Goal: Task Accomplishment & Management: Complete application form

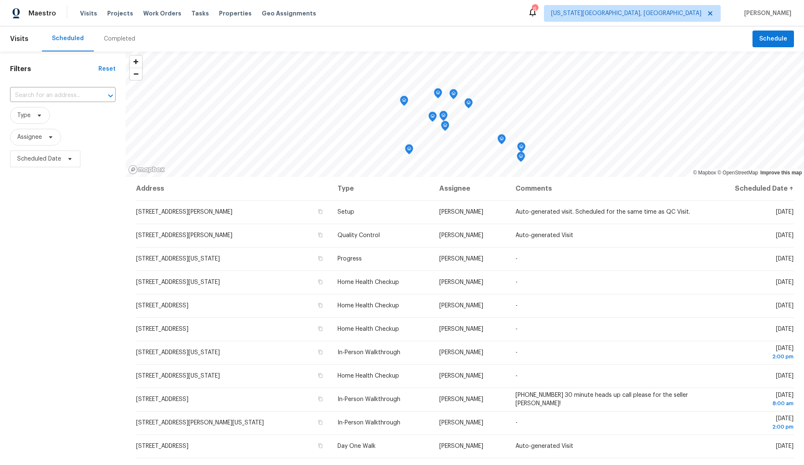
scroll to position [2, 0]
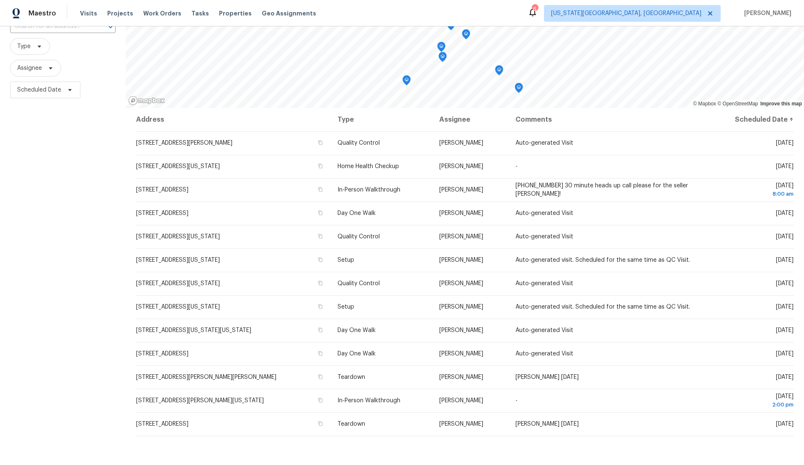
scroll to position [70, 0]
click at [520, 87] on icon "Map marker" at bounding box center [518, 87] width 3 height 2
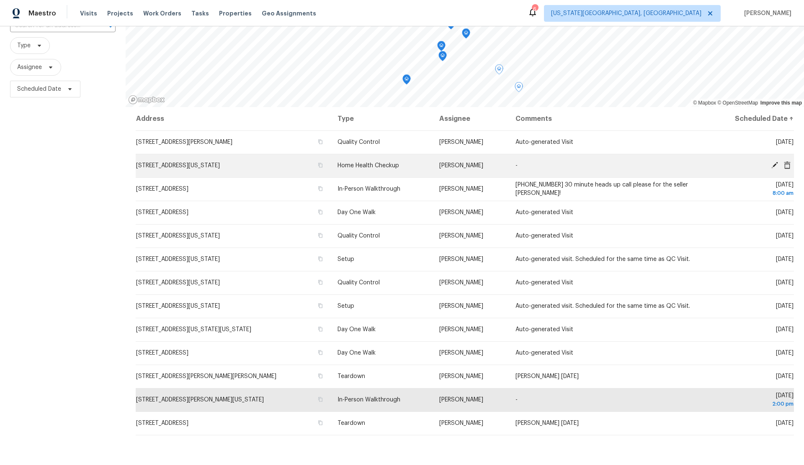
click at [774, 164] on icon at bounding box center [774, 165] width 7 height 7
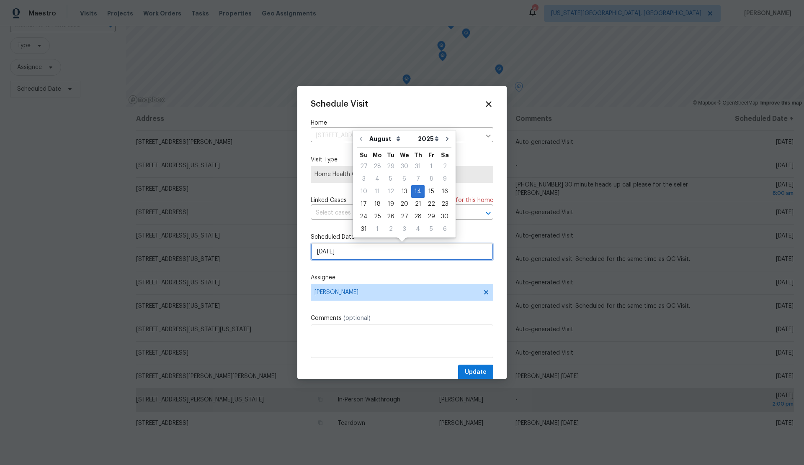
click at [360, 254] on input "[DATE]" at bounding box center [402, 252] width 182 height 17
click at [389, 203] on div "19" at bounding box center [390, 204] width 13 height 12
type input "8/19/2025"
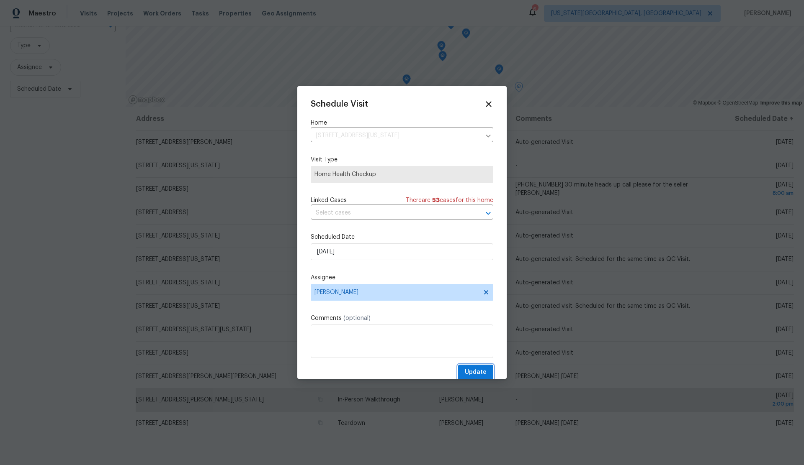
click at [484, 369] on span "Update" at bounding box center [476, 372] width 22 height 10
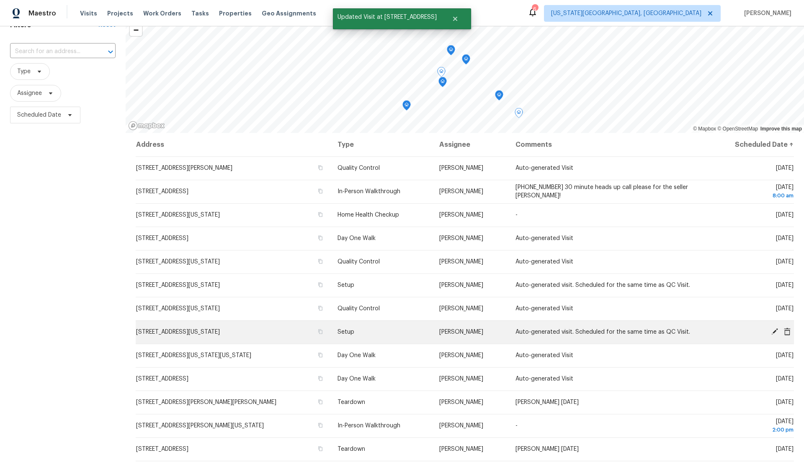
scroll to position [42, 0]
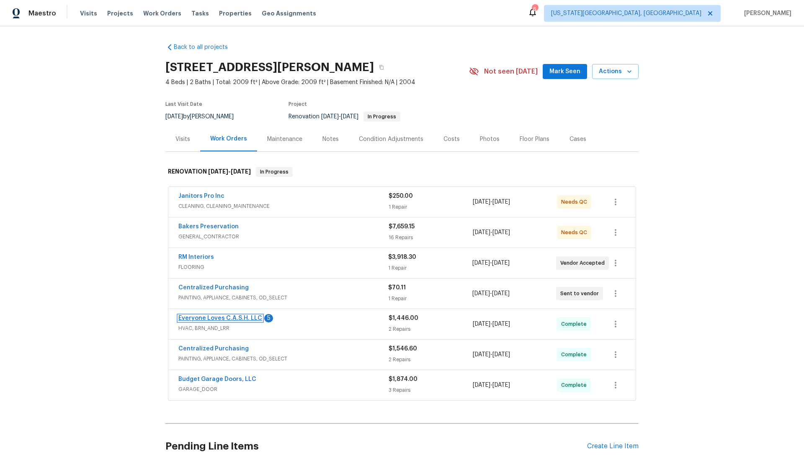
click at [235, 318] on link "Everyone Loves C.A.S.H. LLC" at bounding box center [220, 319] width 84 height 6
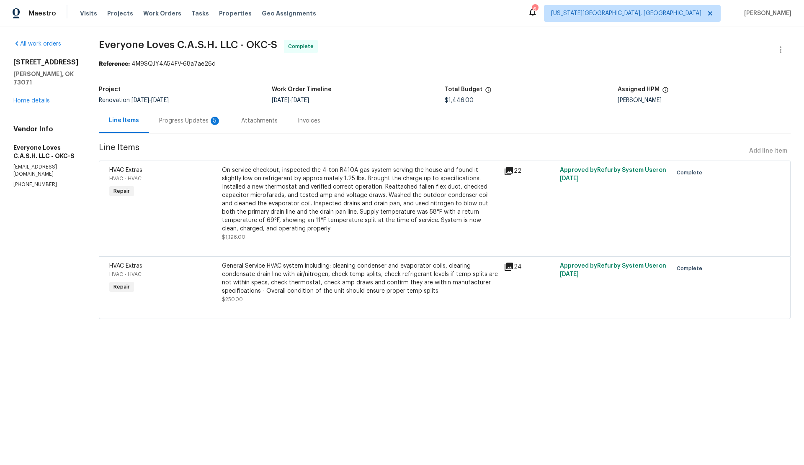
click at [208, 119] on div "Progress Updates 5" at bounding box center [190, 121] width 62 height 8
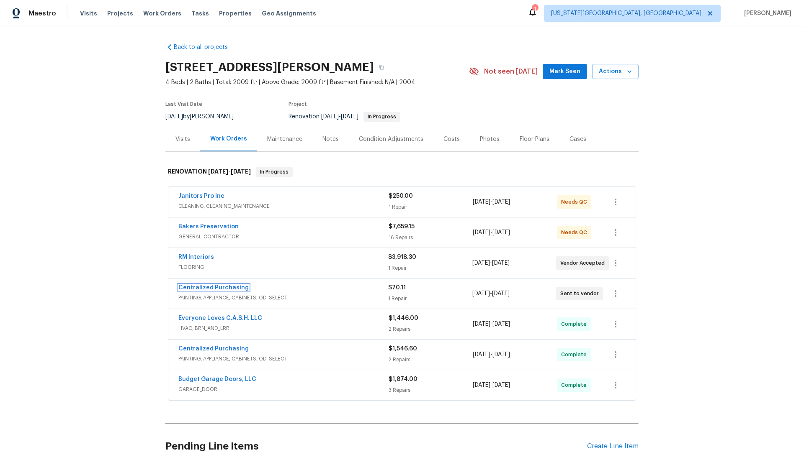
click at [223, 286] on link "Centralized Purchasing" at bounding box center [213, 288] width 70 height 6
click at [221, 224] on link "Bakers Preservation" at bounding box center [208, 227] width 60 height 6
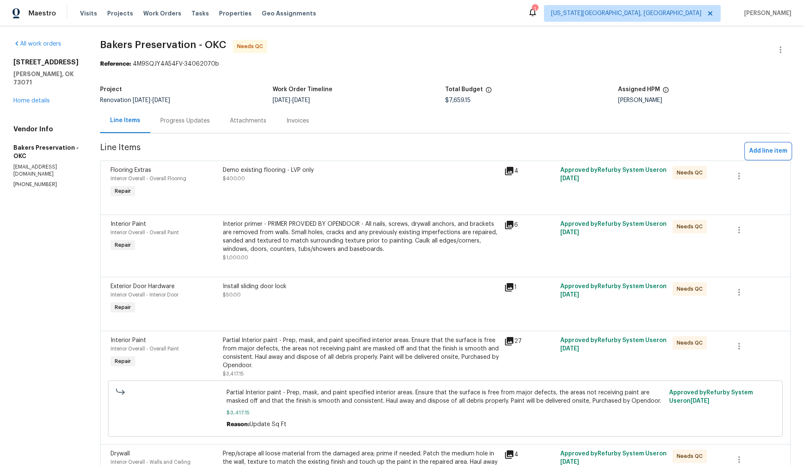
click at [765, 151] on span "Add line item" at bounding box center [768, 151] width 38 height 10
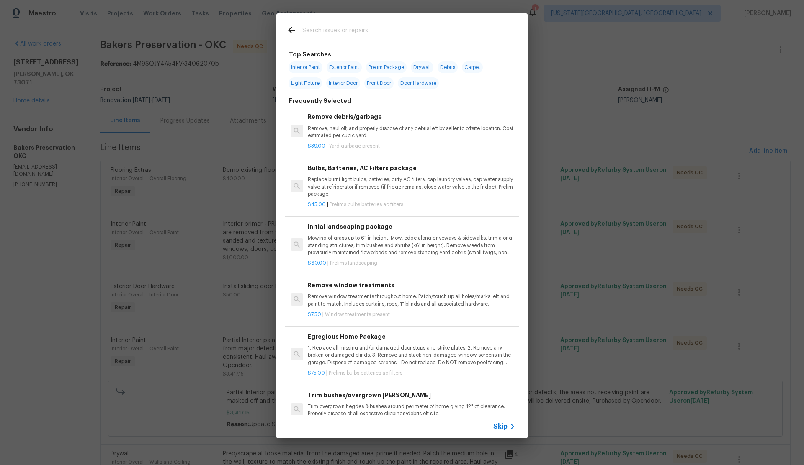
click at [499, 426] on span "Skip" at bounding box center [500, 427] width 14 height 8
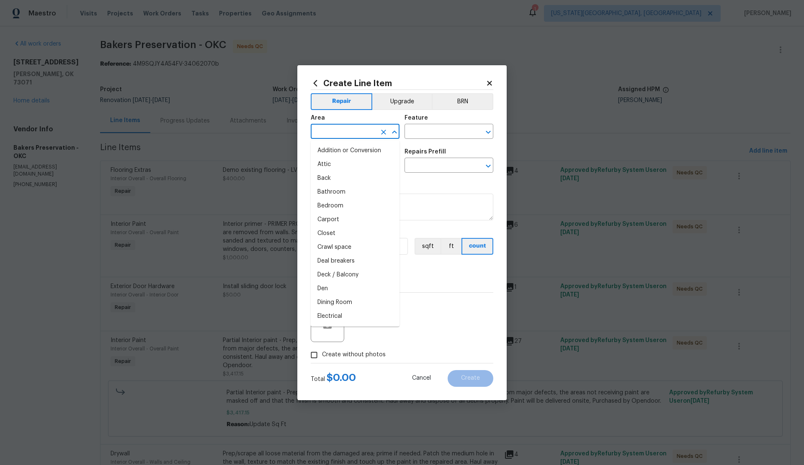
click at [348, 131] on input "text" at bounding box center [343, 132] width 65 height 13
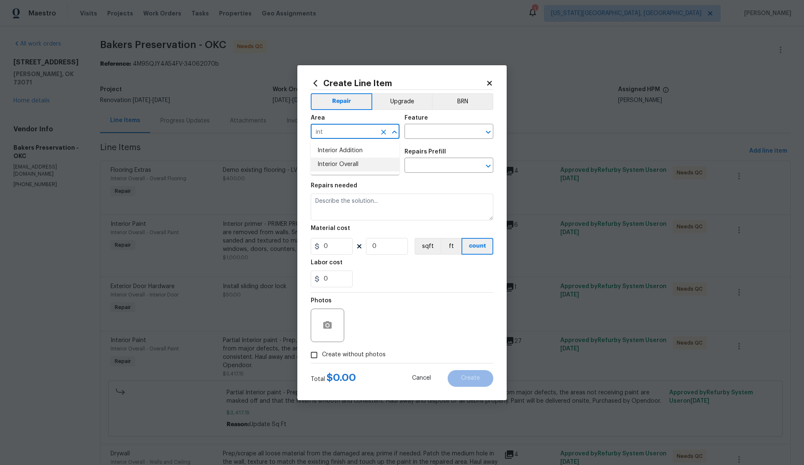
drag, startPoint x: 355, startPoint y: 167, endPoint x: 385, endPoint y: 149, distance: 35.5
click at [355, 167] on li "Interior Overall" at bounding box center [355, 165] width 89 height 14
type input "Interior Overall"
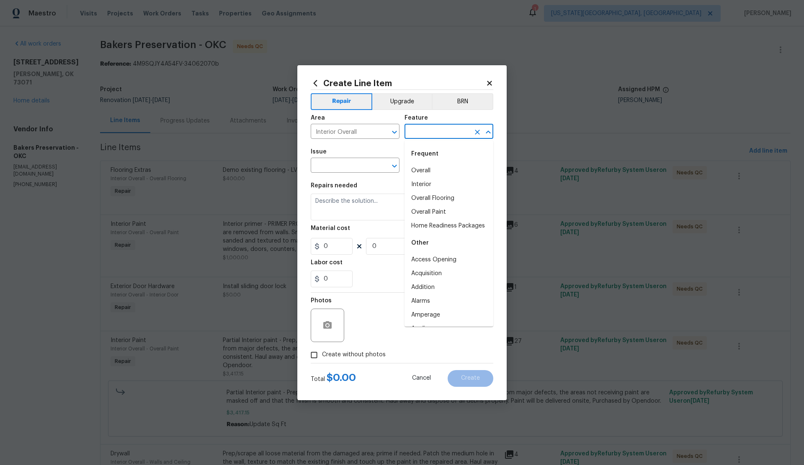
click at [423, 133] on input "text" at bounding box center [436, 132] width 65 height 13
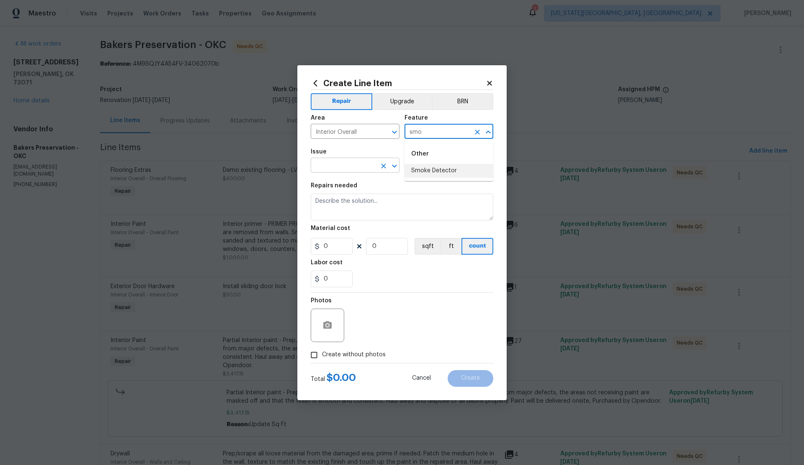
drag, startPoint x: 424, startPoint y: 167, endPoint x: 352, endPoint y: 166, distance: 71.2
click at [423, 167] on li "Smoke Detector" at bounding box center [448, 171] width 89 height 14
type input "Smoke Detector"
click at [331, 166] on input "text" at bounding box center [343, 166] width 65 height 13
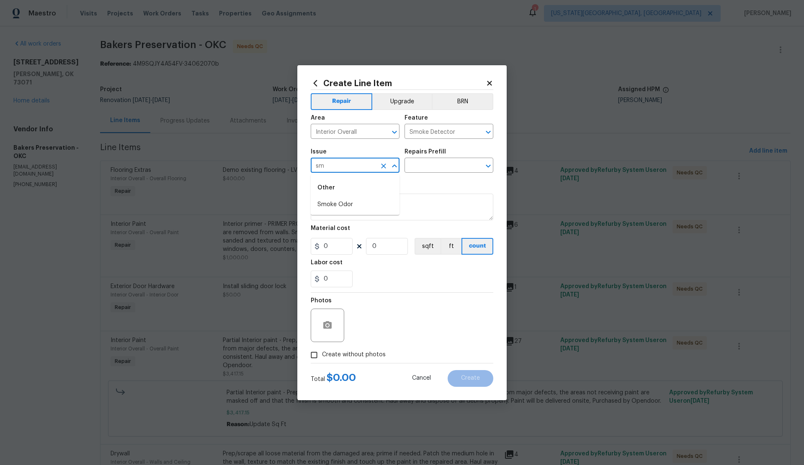
type input "s"
type input "i"
type input "s"
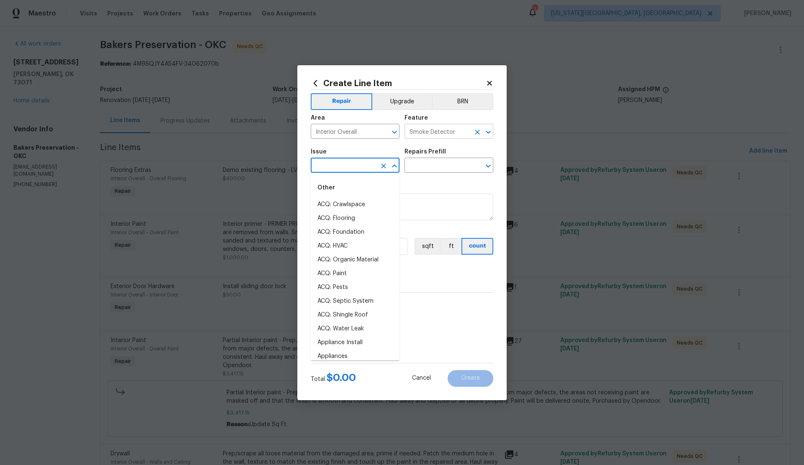
drag, startPoint x: 476, startPoint y: 132, endPoint x: 436, endPoint y: 132, distance: 40.6
click at [474, 132] on icon "Clear" at bounding box center [477, 132] width 8 height 8
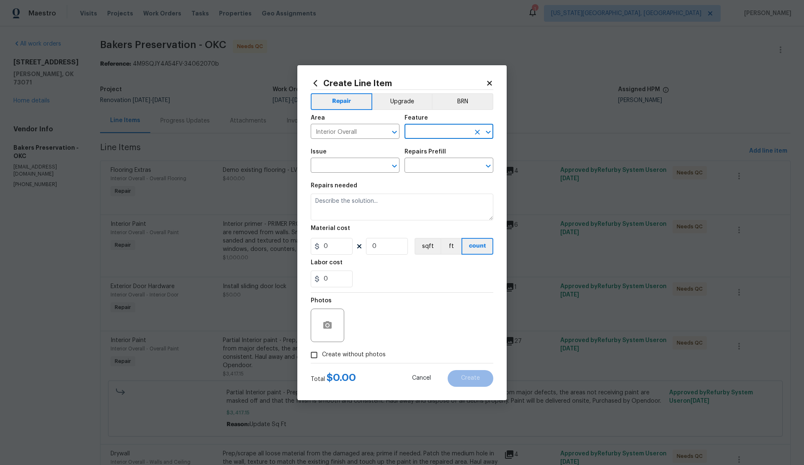
click at [427, 132] on input "text" at bounding box center [436, 132] width 65 height 13
click at [418, 167] on li "Interior" at bounding box center [448, 171] width 89 height 14
type input "Interior"
click at [328, 166] on input "text" at bounding box center [343, 166] width 65 height 13
type input "s"
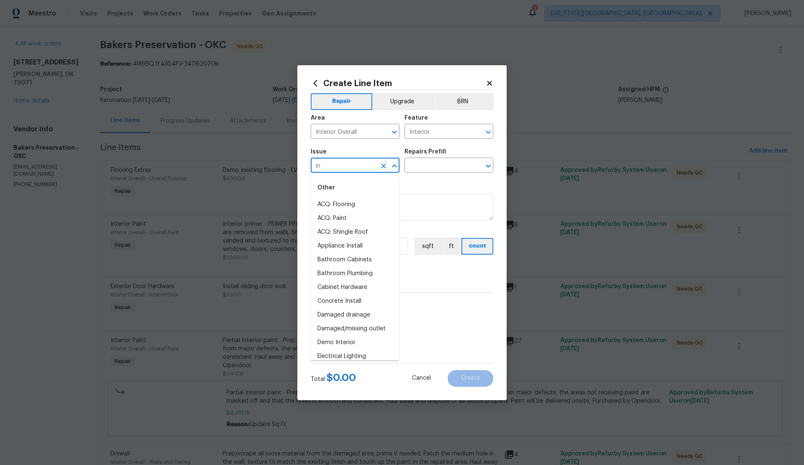
type input "i"
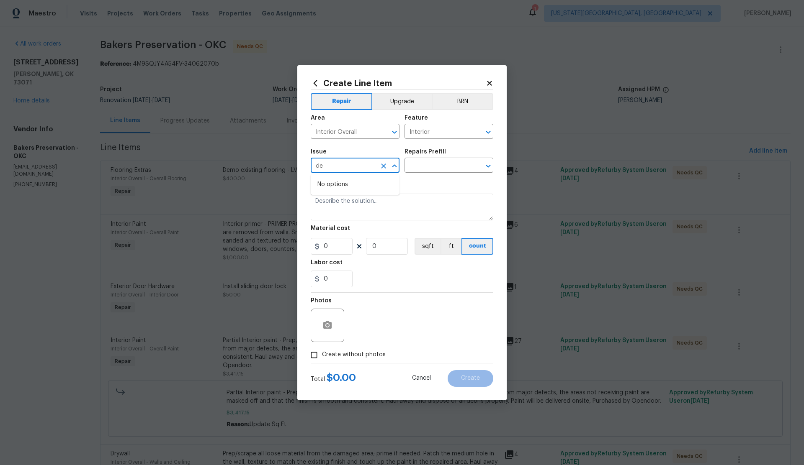
type input "d"
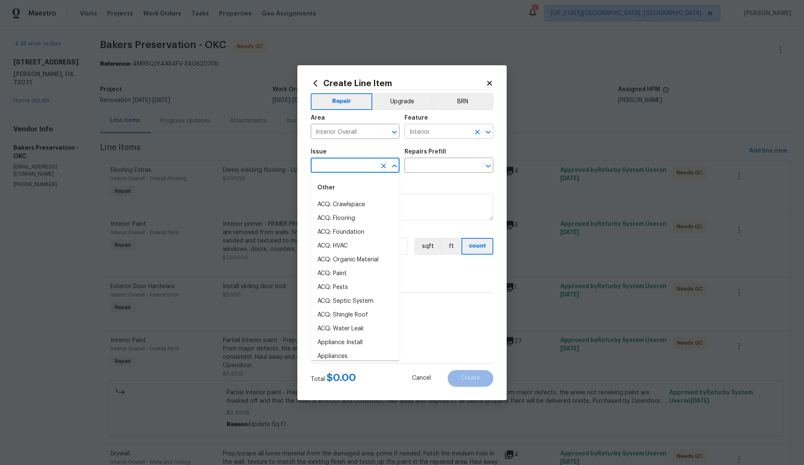
drag, startPoint x: 477, startPoint y: 131, endPoint x: 466, endPoint y: 131, distance: 10.9
click at [475, 131] on icon "Clear" at bounding box center [477, 132] width 8 height 8
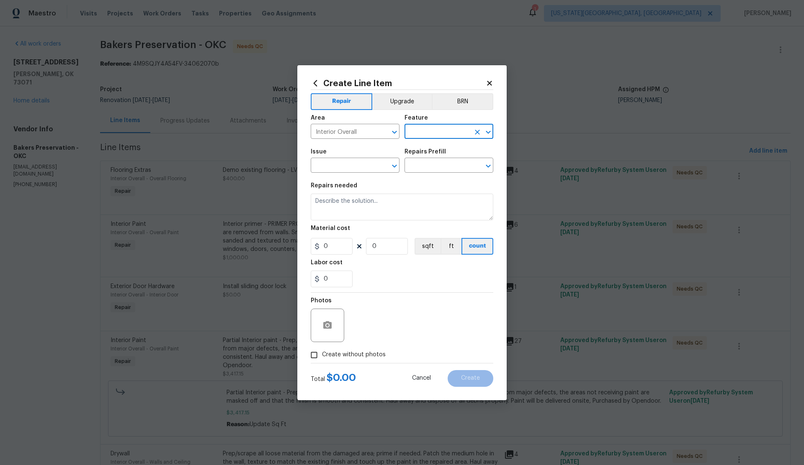
click at [427, 132] on input "text" at bounding box center [436, 132] width 65 height 13
click at [420, 171] on li "Smoke Detector" at bounding box center [448, 171] width 89 height 14
type input "Smoke Detector"
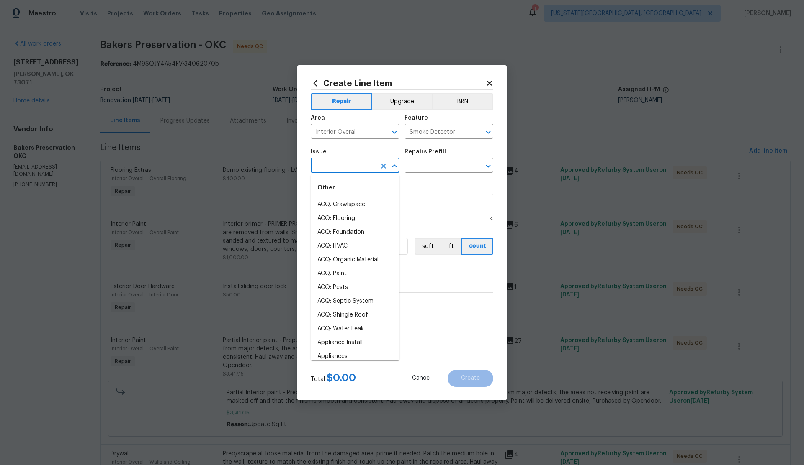
click at [347, 166] on input "text" at bounding box center [343, 166] width 65 height 13
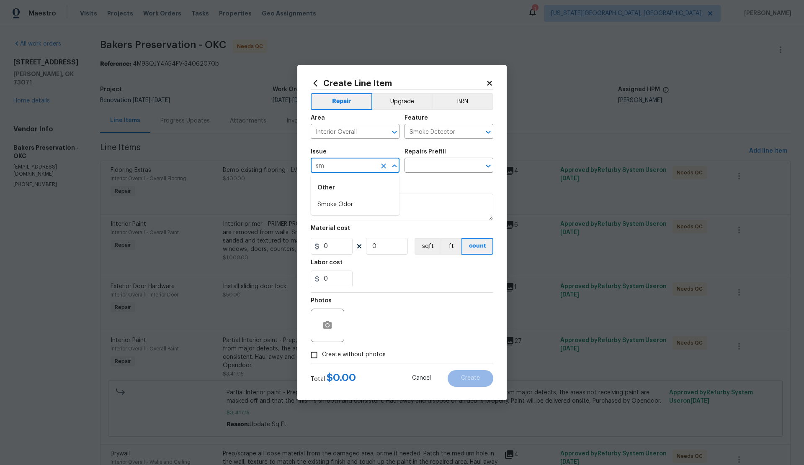
type input "s"
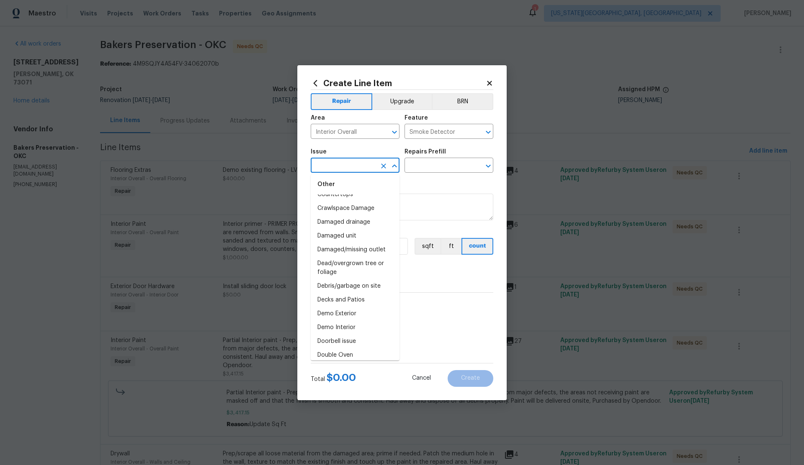
scroll to position [301, 0]
click at [349, 235] on li "Damaged unit" at bounding box center [355, 236] width 89 height 14
type input "Damaged unit"
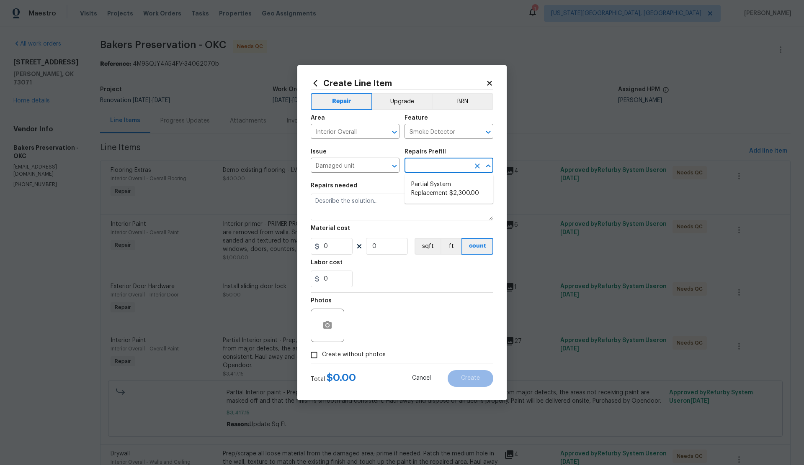
click at [437, 169] on input "text" at bounding box center [436, 166] width 65 height 13
type input "s"
click at [382, 164] on icon "Clear" at bounding box center [383, 166] width 5 height 5
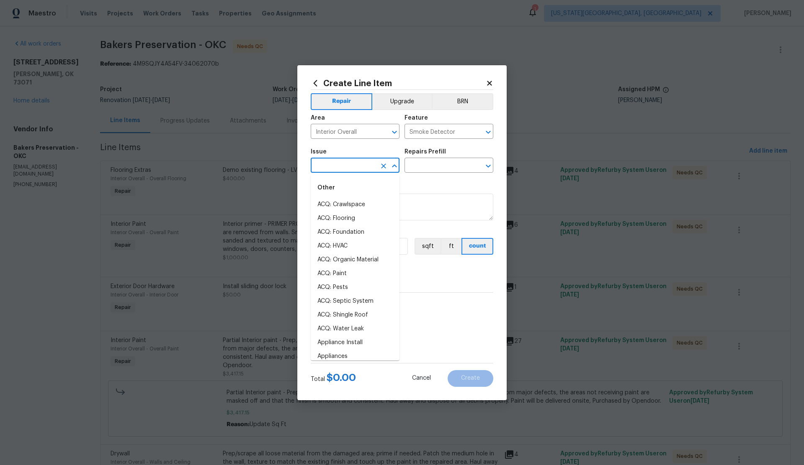
click at [328, 164] on input "text" at bounding box center [343, 166] width 65 height 13
drag, startPoint x: 339, startPoint y: 267, endPoint x: 356, endPoint y: 259, distance: 18.5
click at [340, 267] on li "Interior Door" at bounding box center [355, 271] width 89 height 14
type input "Interior Door"
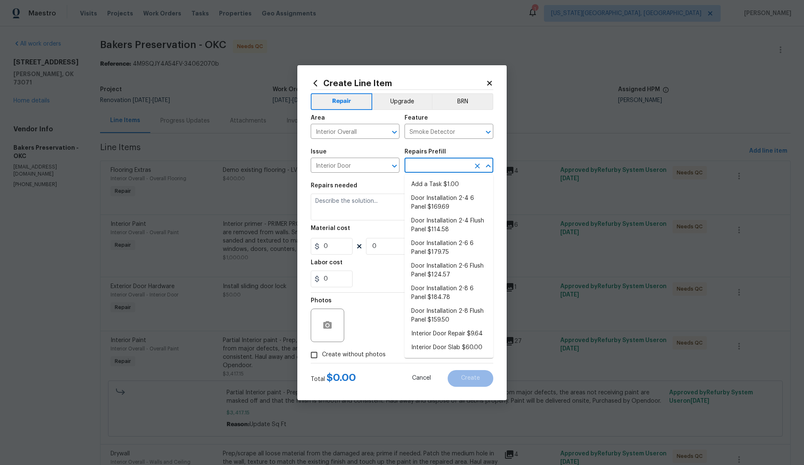
click at [437, 167] on input "text" at bounding box center [436, 166] width 65 height 13
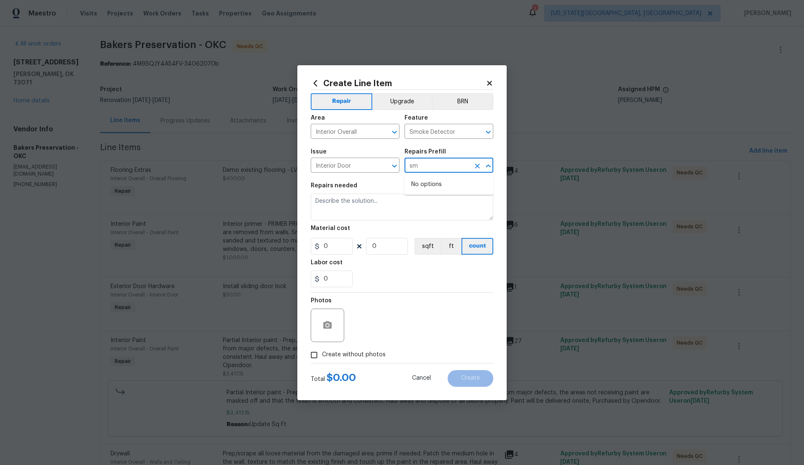
type input "s"
click at [491, 82] on icon at bounding box center [490, 84] width 8 height 8
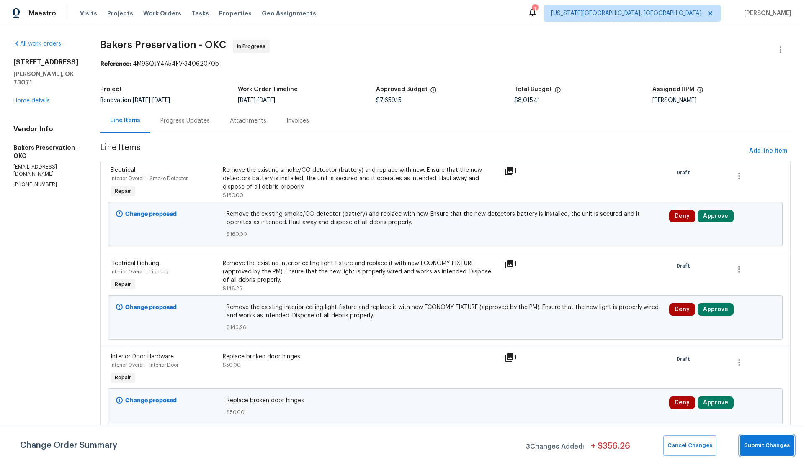
click at [762, 447] on span "Submit Changes" at bounding box center [767, 446] width 46 height 10
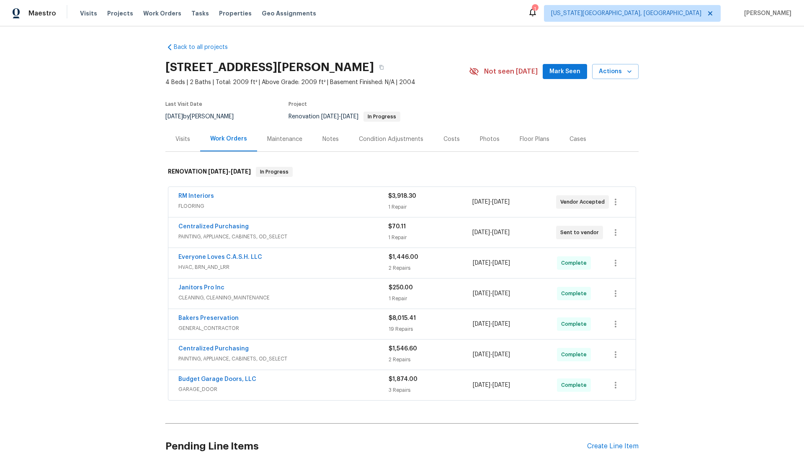
click at [315, 231] on div "Centralized Purchasing" at bounding box center [283, 228] width 210 height 10
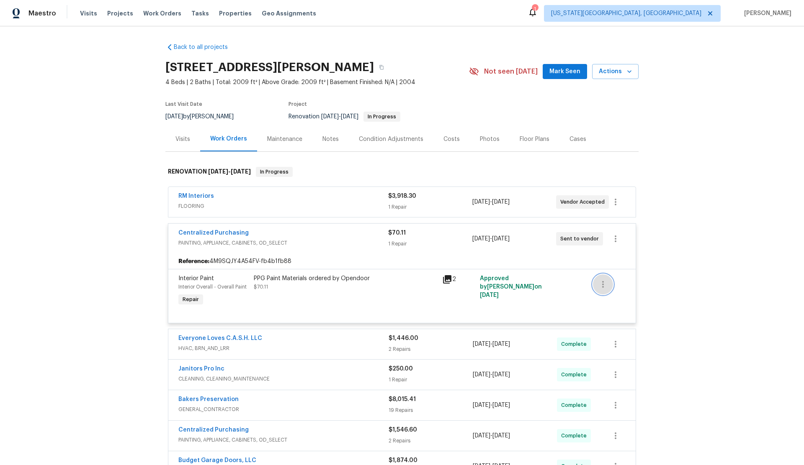
click at [605, 285] on icon "button" at bounding box center [603, 285] width 10 height 10
click at [614, 236] on div at bounding box center [402, 232] width 804 height 465
click at [618, 237] on icon "button" at bounding box center [615, 239] width 10 height 10
click at [627, 267] on li "View In Trade Partner Portal" at bounding box center [650, 267] width 90 height 14
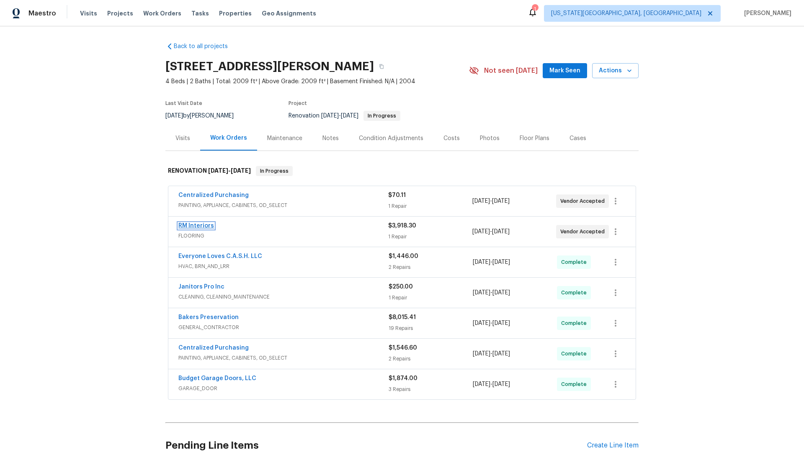
scroll to position [2, 0]
click at [200, 226] on link "RM Interiors" at bounding box center [196, 225] width 36 height 6
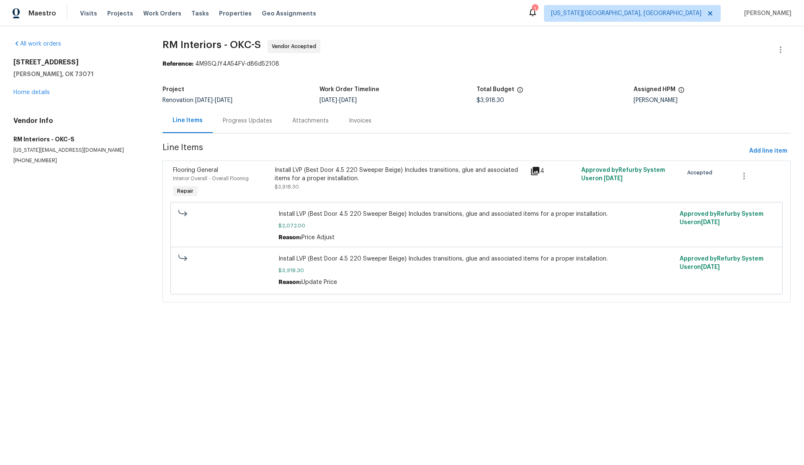
click at [204, 173] on span "Flooring General" at bounding box center [195, 170] width 45 height 6
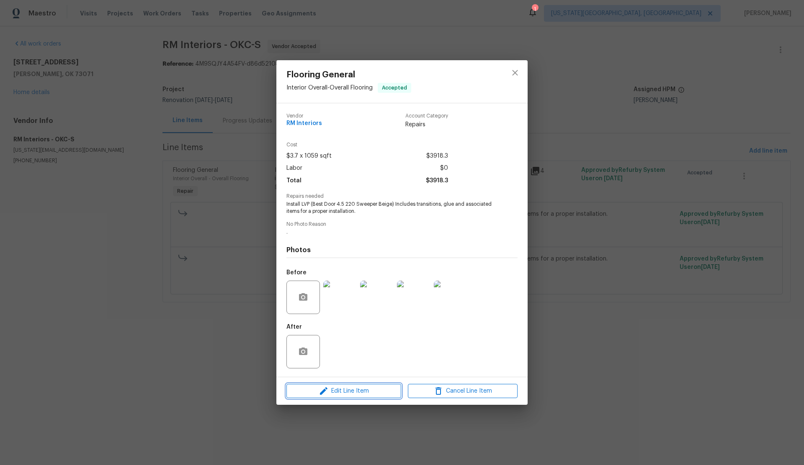
click at [353, 390] on span "Edit Line Item" at bounding box center [344, 391] width 110 height 10
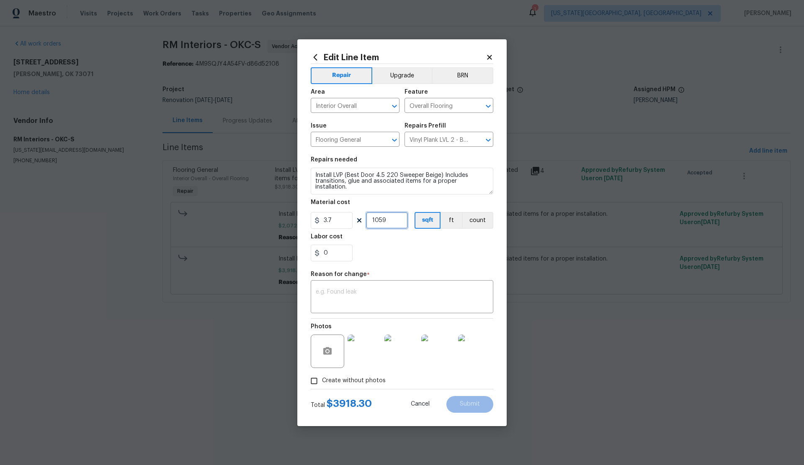
drag, startPoint x: 386, startPoint y: 221, endPoint x: 373, endPoint y: 222, distance: 13.4
click at [373, 222] on input "1059" at bounding box center [387, 220] width 42 height 17
type input "560"
click at [378, 290] on textarea at bounding box center [402, 298] width 172 height 18
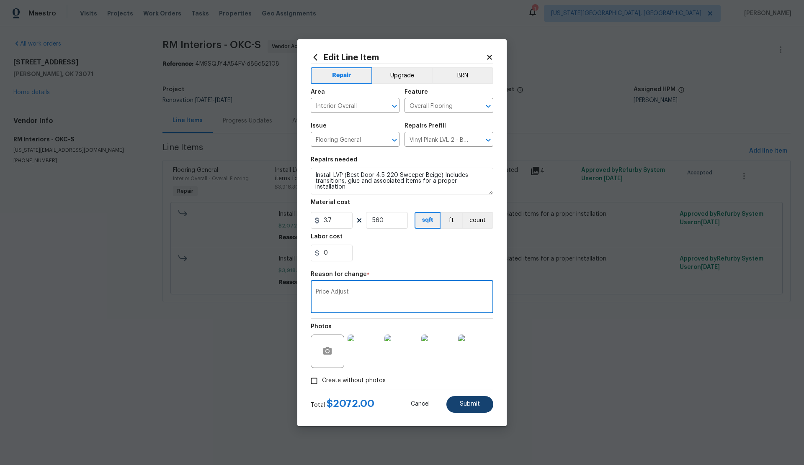
type textarea "Price Adjust"
click at [466, 403] on span "Submit" at bounding box center [470, 404] width 20 height 6
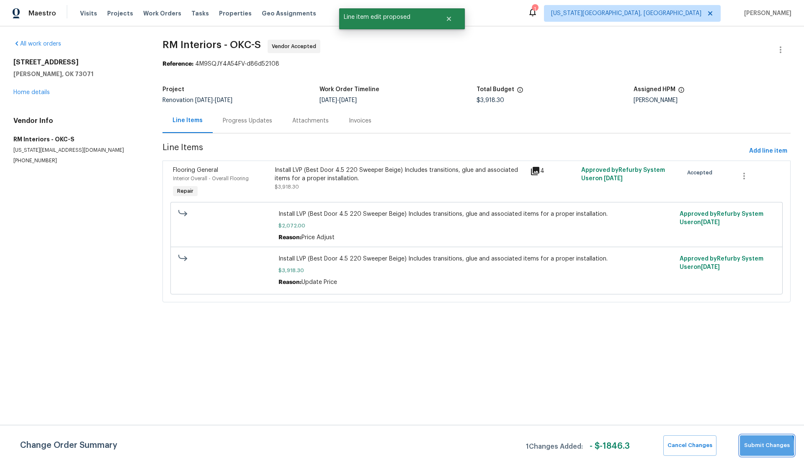
drag, startPoint x: 766, startPoint y: 447, endPoint x: 699, endPoint y: 421, distance: 71.7
click at [766, 447] on span "Submit Changes" at bounding box center [767, 446] width 46 height 10
